Goal: Find contact information: Find contact information

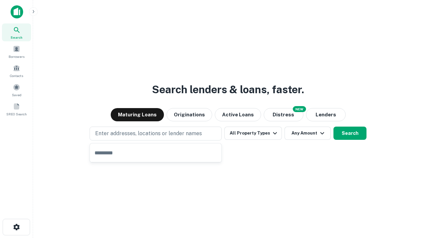
type input "**********"
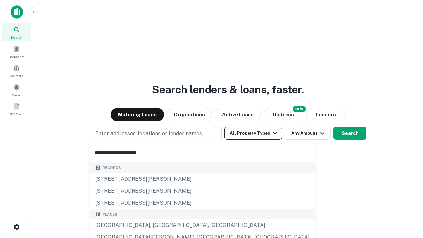
click at [253, 133] on button "All Property Types" at bounding box center [253, 133] width 58 height 13
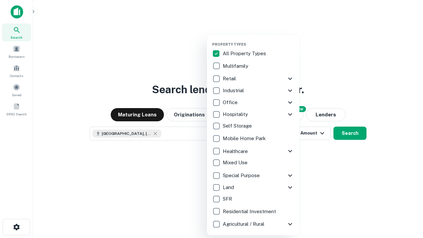
click at [258, 40] on button "button" at bounding box center [258, 40] width 93 height 0
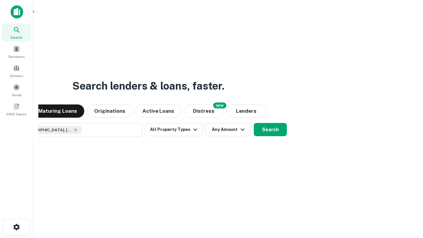
scroll to position [11, 0]
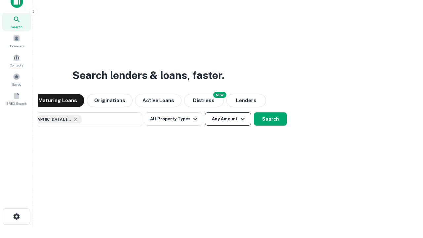
click at [205, 112] on button "Any Amount" at bounding box center [228, 118] width 46 height 13
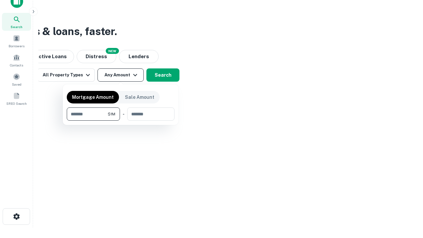
type input "*******"
click at [121, 121] on button "button" at bounding box center [121, 121] width 108 height 0
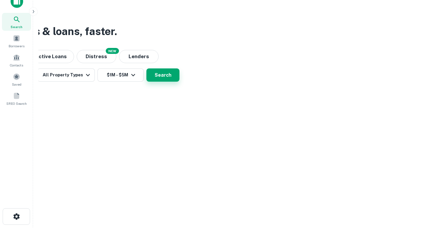
click at [179, 82] on button "Search" at bounding box center [162, 74] width 33 height 13
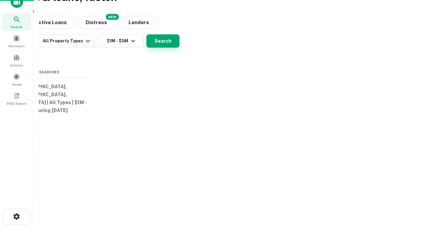
scroll to position [0, 122]
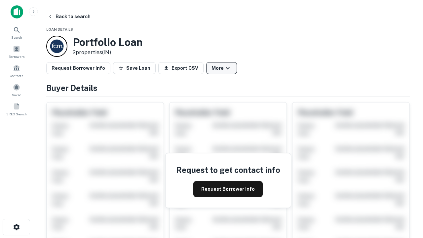
click at [221, 68] on button "More" at bounding box center [221, 68] width 31 height 12
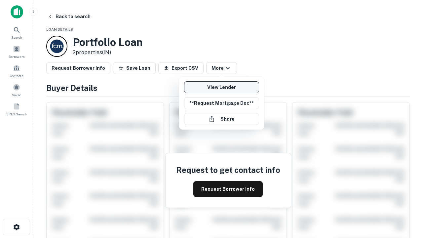
click at [221, 87] on link "View Lender" at bounding box center [221, 87] width 75 height 12
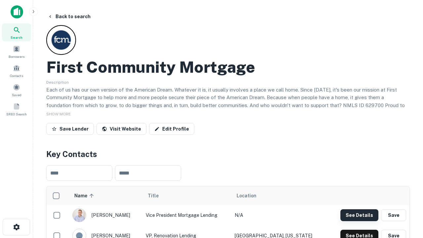
click at [359, 215] on button "See Details" at bounding box center [359, 215] width 38 height 12
click at [16, 227] on icon "button" at bounding box center [17, 227] width 8 height 8
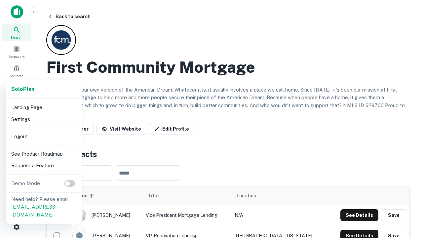
click at [44, 136] on li "Logout" at bounding box center [44, 137] width 71 height 12
